Goal: Information Seeking & Learning: Learn about a topic

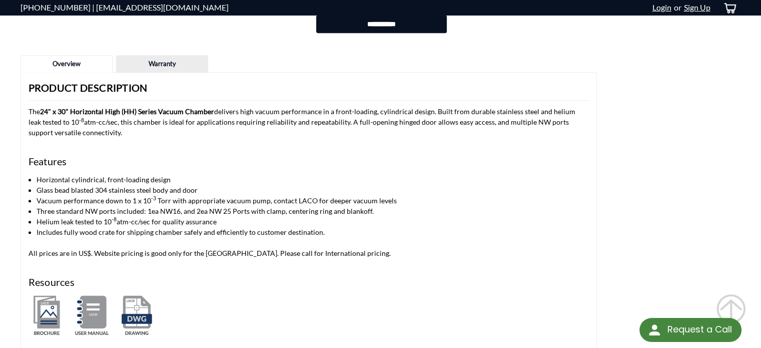
scroll to position [951, 0]
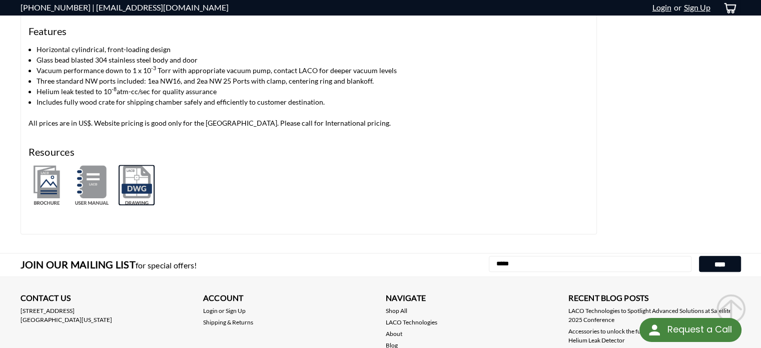
click at [134, 187] on img at bounding box center [137, 185] width 36 height 41
click at [94, 184] on img at bounding box center [92, 185] width 36 height 41
click at [46, 189] on img at bounding box center [47, 185] width 36 height 41
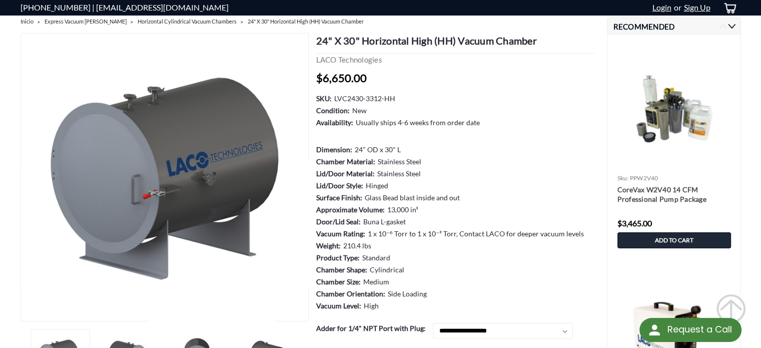
scroll to position [0, 0]
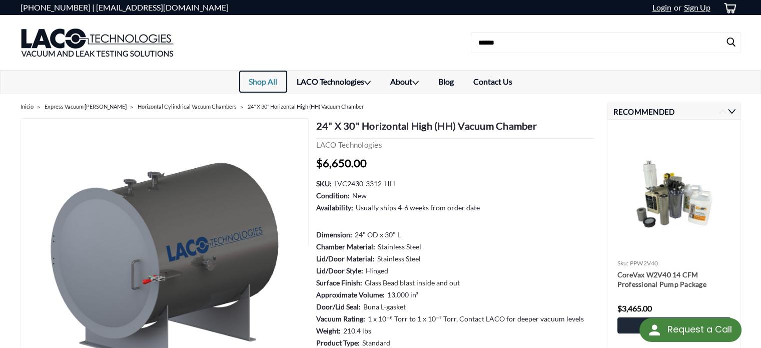
click at [267, 80] on link "Shop All" at bounding box center [263, 82] width 48 height 22
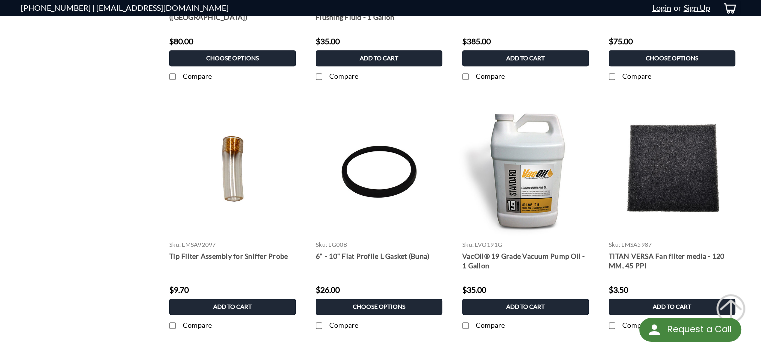
scroll to position [1351, 0]
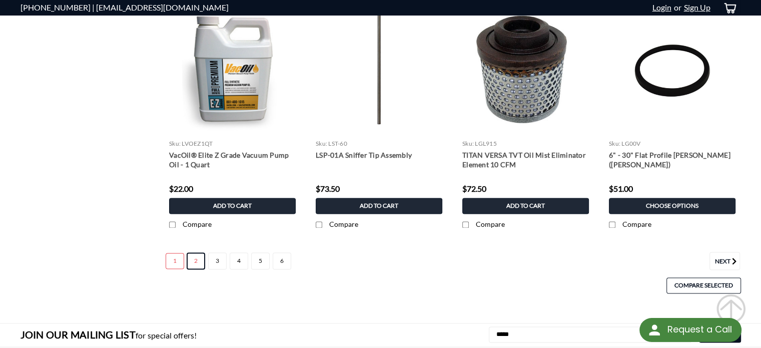
click at [195, 259] on link "2" at bounding box center [196, 260] width 19 height 17
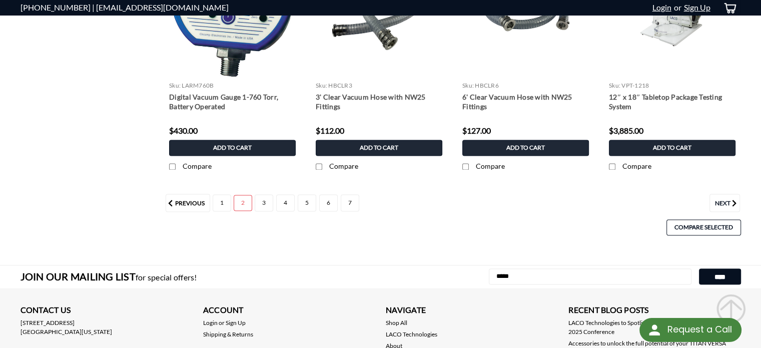
scroll to position [1401, 0]
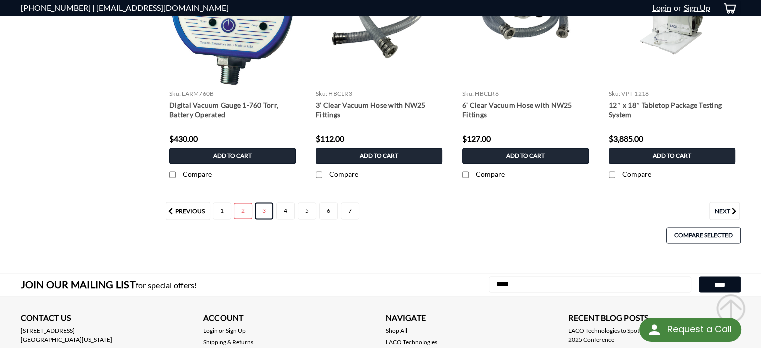
click at [264, 207] on link "3" at bounding box center [264, 210] width 19 height 17
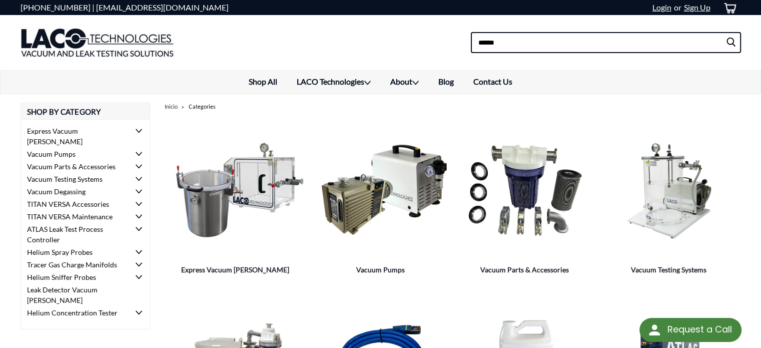
click at [514, 48] on input at bounding box center [606, 42] width 270 height 21
type input "**"
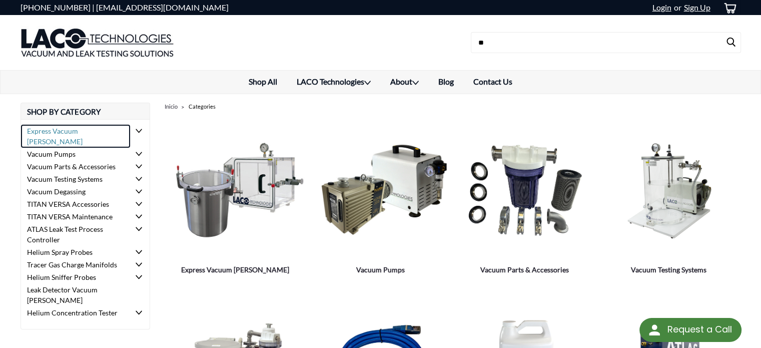
click at [98, 129] on link "Express Vacuum [PERSON_NAME]" at bounding box center [76, 136] width 110 height 23
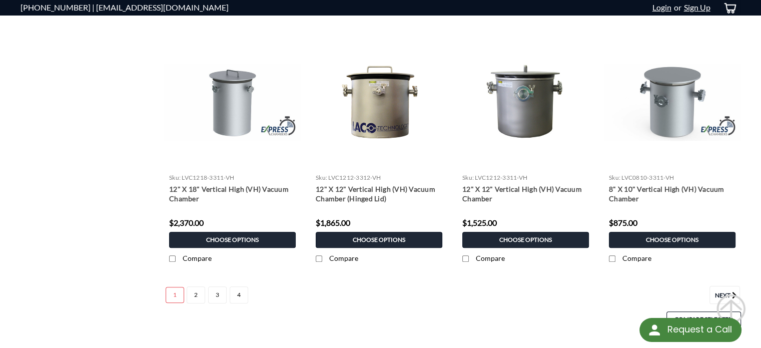
scroll to position [1051, 0]
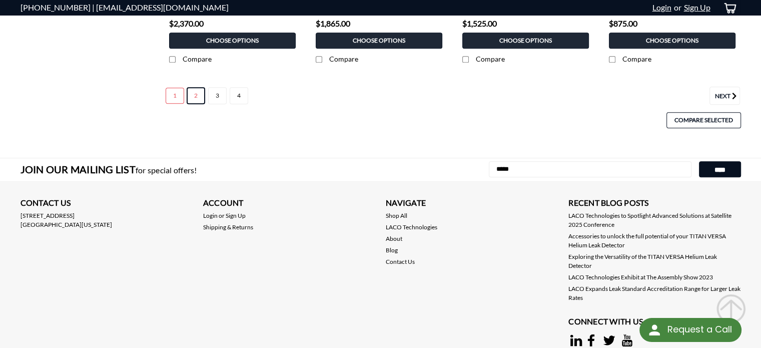
click at [193, 95] on link "2" at bounding box center [196, 95] width 19 height 17
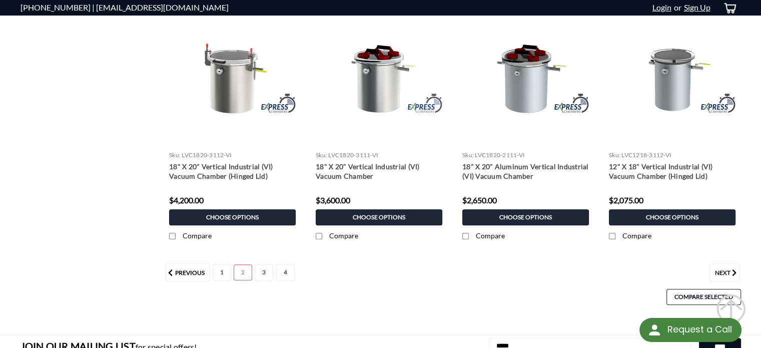
scroll to position [1001, 0]
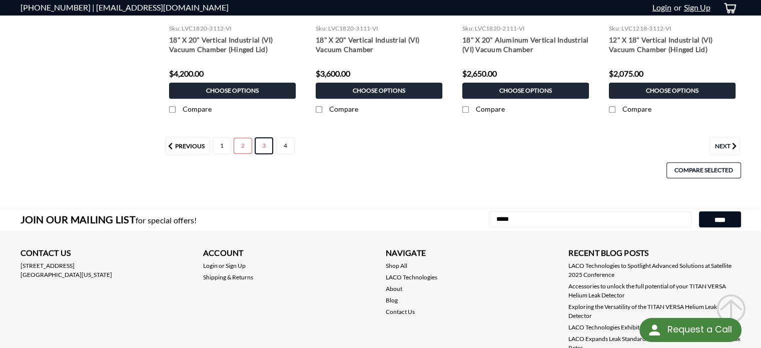
click at [266, 142] on link "3" at bounding box center [264, 145] width 19 height 17
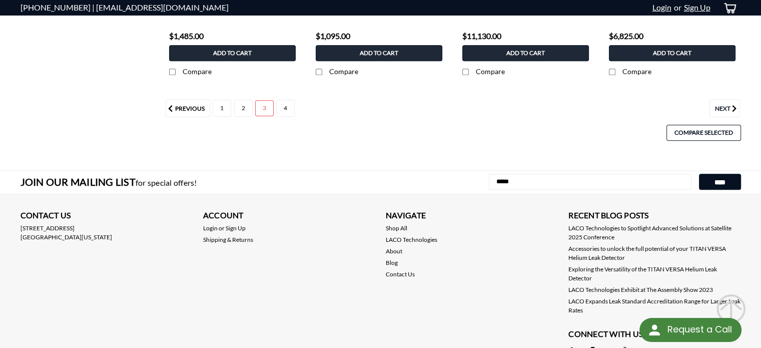
scroll to position [1051, 0]
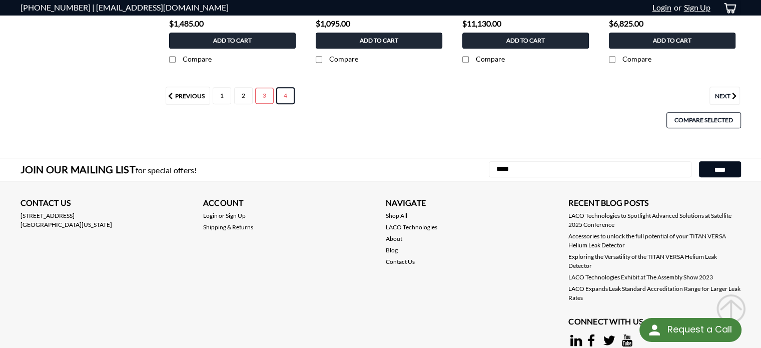
click at [292, 93] on link "4" at bounding box center [285, 95] width 19 height 17
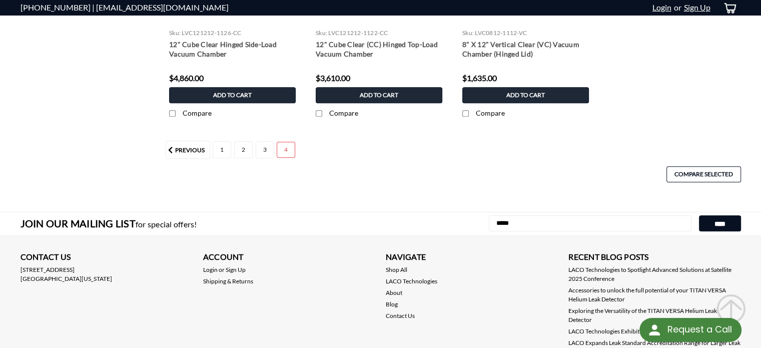
scroll to position [500, 0]
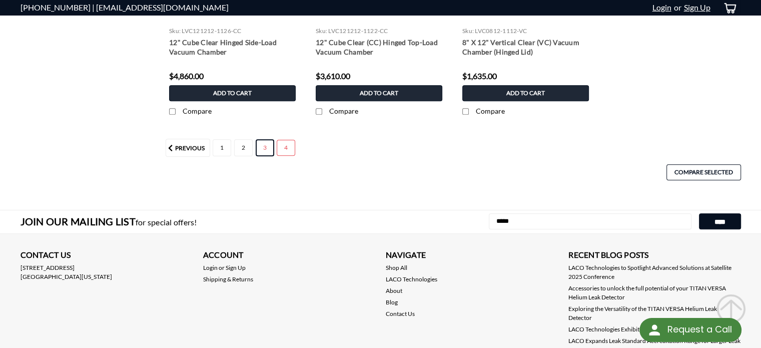
click at [266, 148] on link "3" at bounding box center [265, 147] width 19 height 17
